Goal: Task Accomplishment & Management: Manage account settings

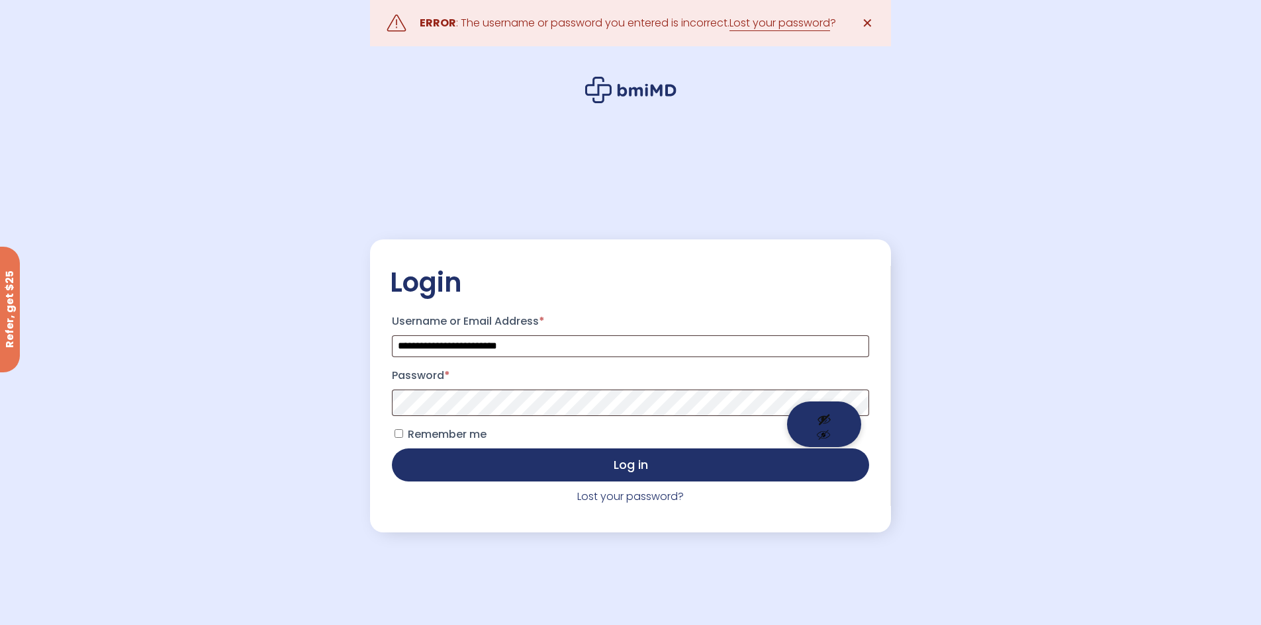
click at [820, 404] on button "Show password" at bounding box center [824, 425] width 74 height 46
click at [392, 449] on button "Log in" at bounding box center [630, 465] width 476 height 33
click at [791, 19] on link "Lost your password" at bounding box center [779, 23] width 101 height 16
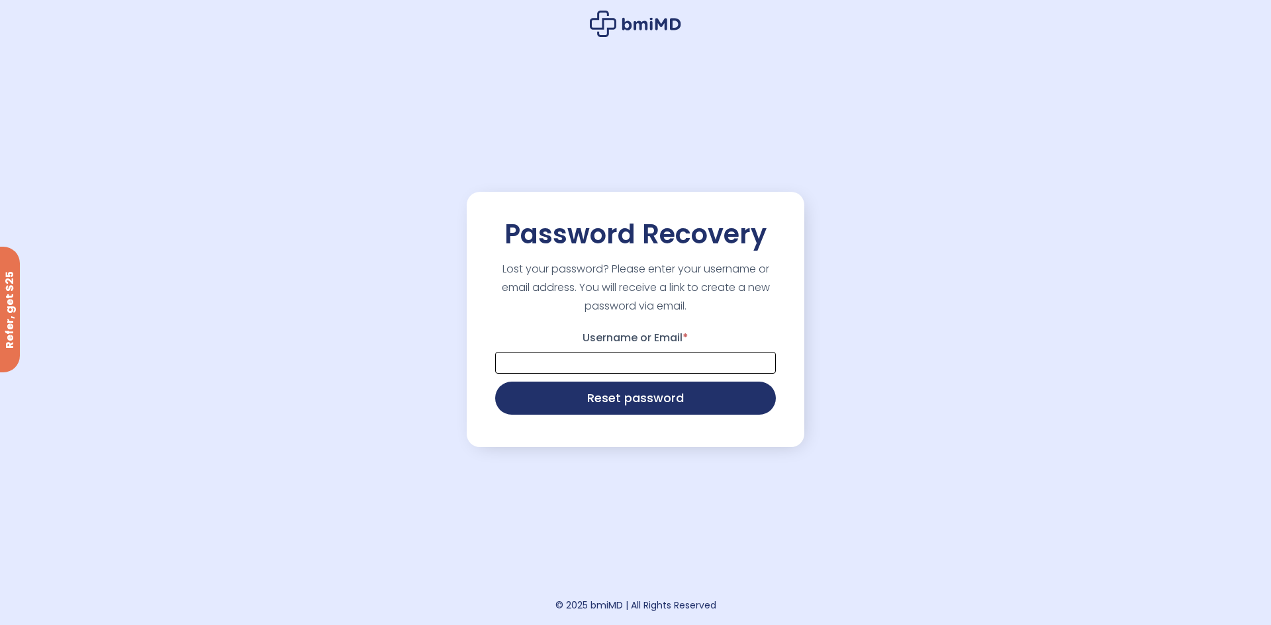
click at [626, 360] on input "Username or Email *" at bounding box center [635, 363] width 281 height 22
type input "**********"
click at [635, 392] on button "Reset password" at bounding box center [635, 397] width 281 height 33
